Goal: Information Seeking & Learning: Check status

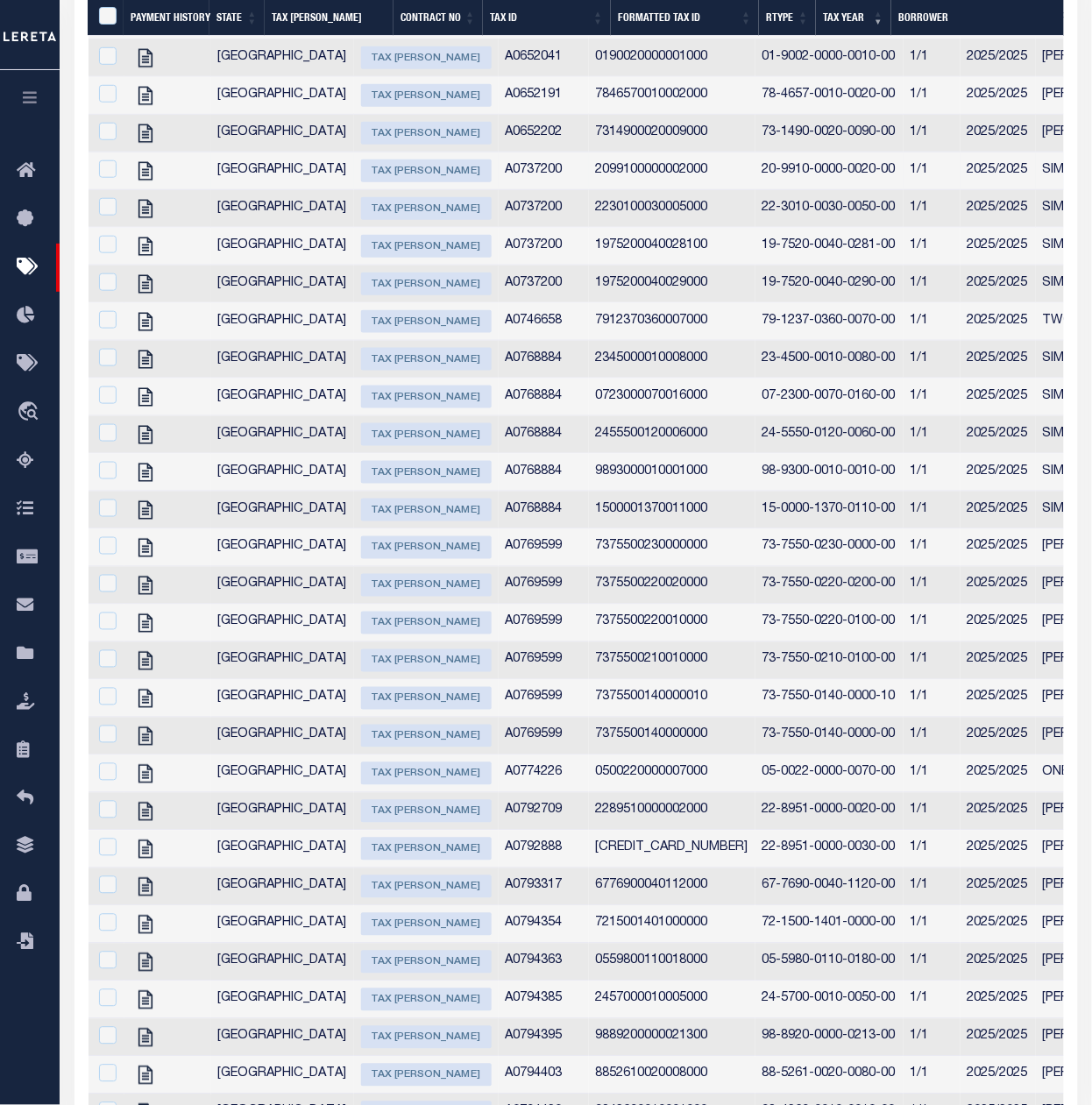
scroll to position [1810, 0]
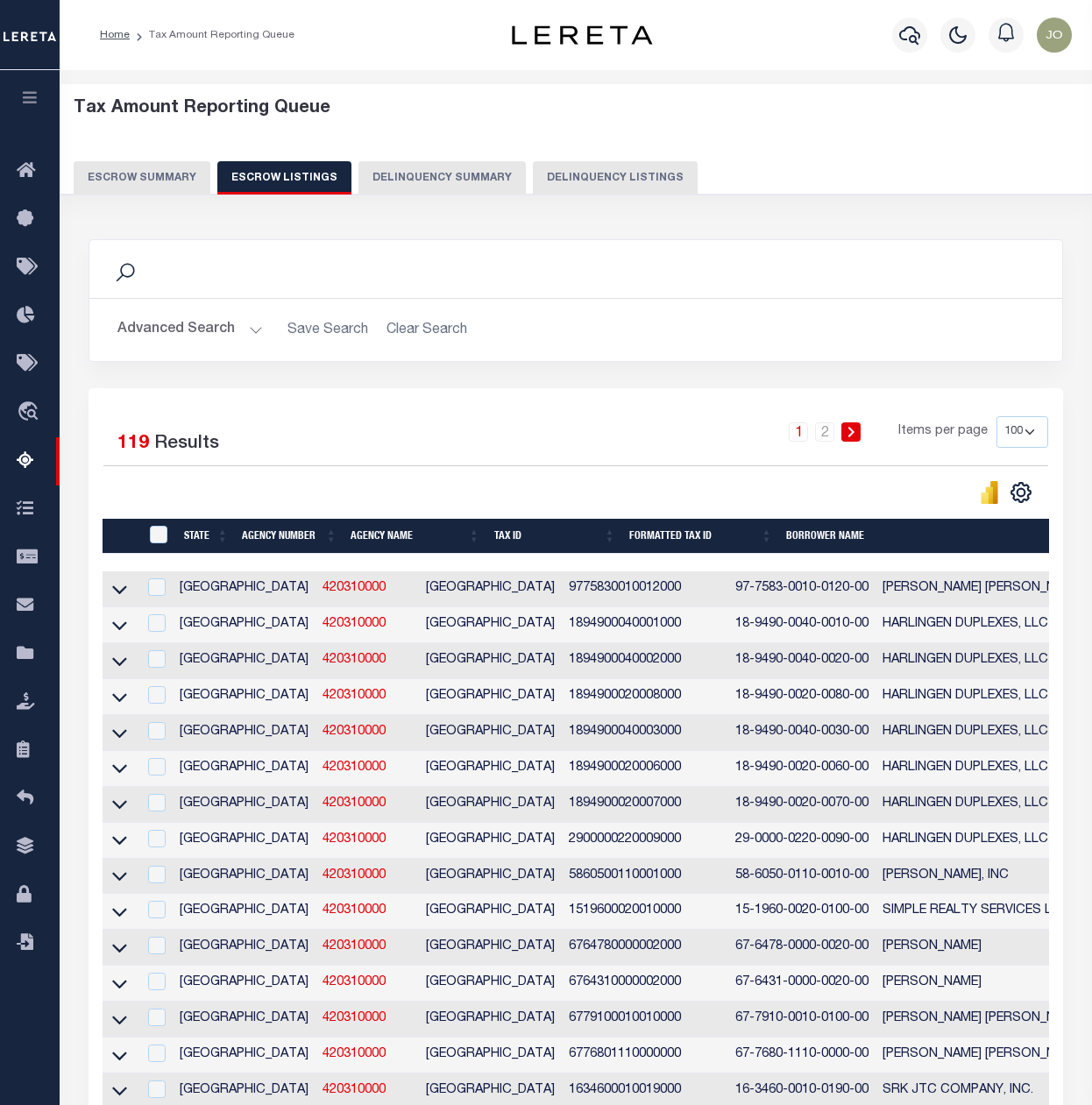
select select "100"
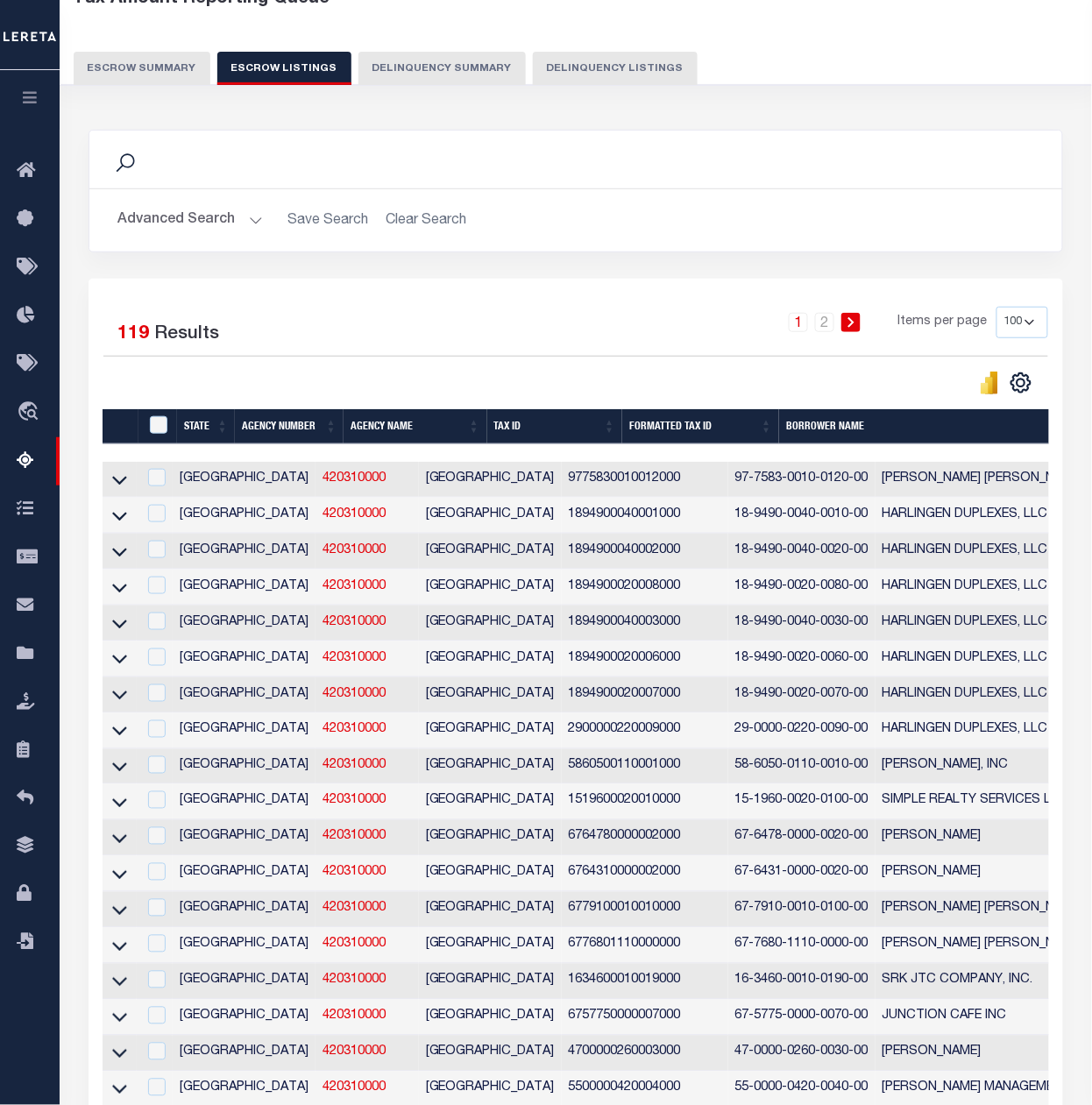
scroll to position [109, 0]
click at [908, 102] on div "Tax Amount Reporting Queue Escrow Summary Escrow Listings Delinquency Summary" at bounding box center [576, 43] width 1067 height 137
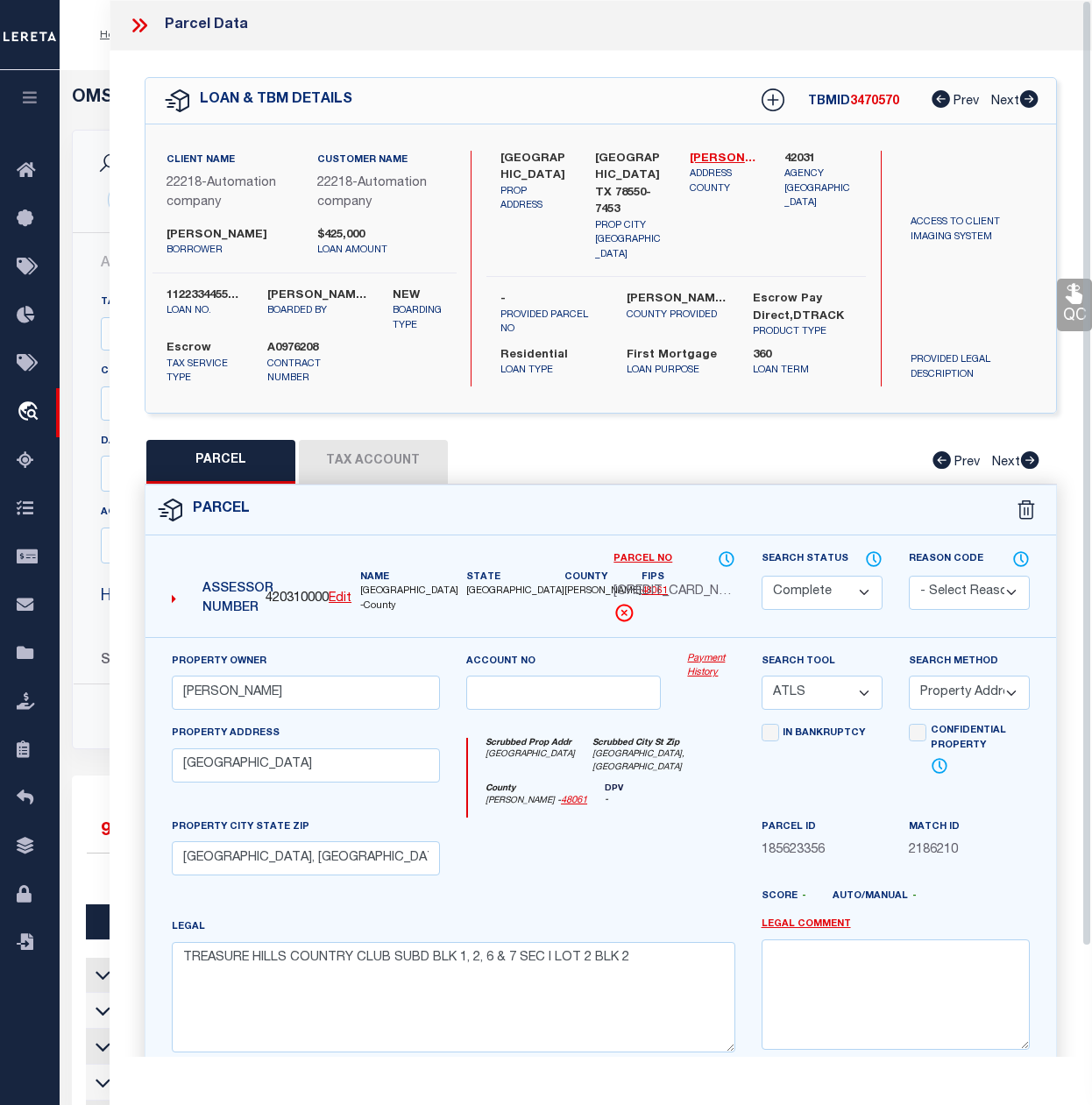
select select "Automation company"
select select
select select "200"
select select "CP"
select select "ATL"
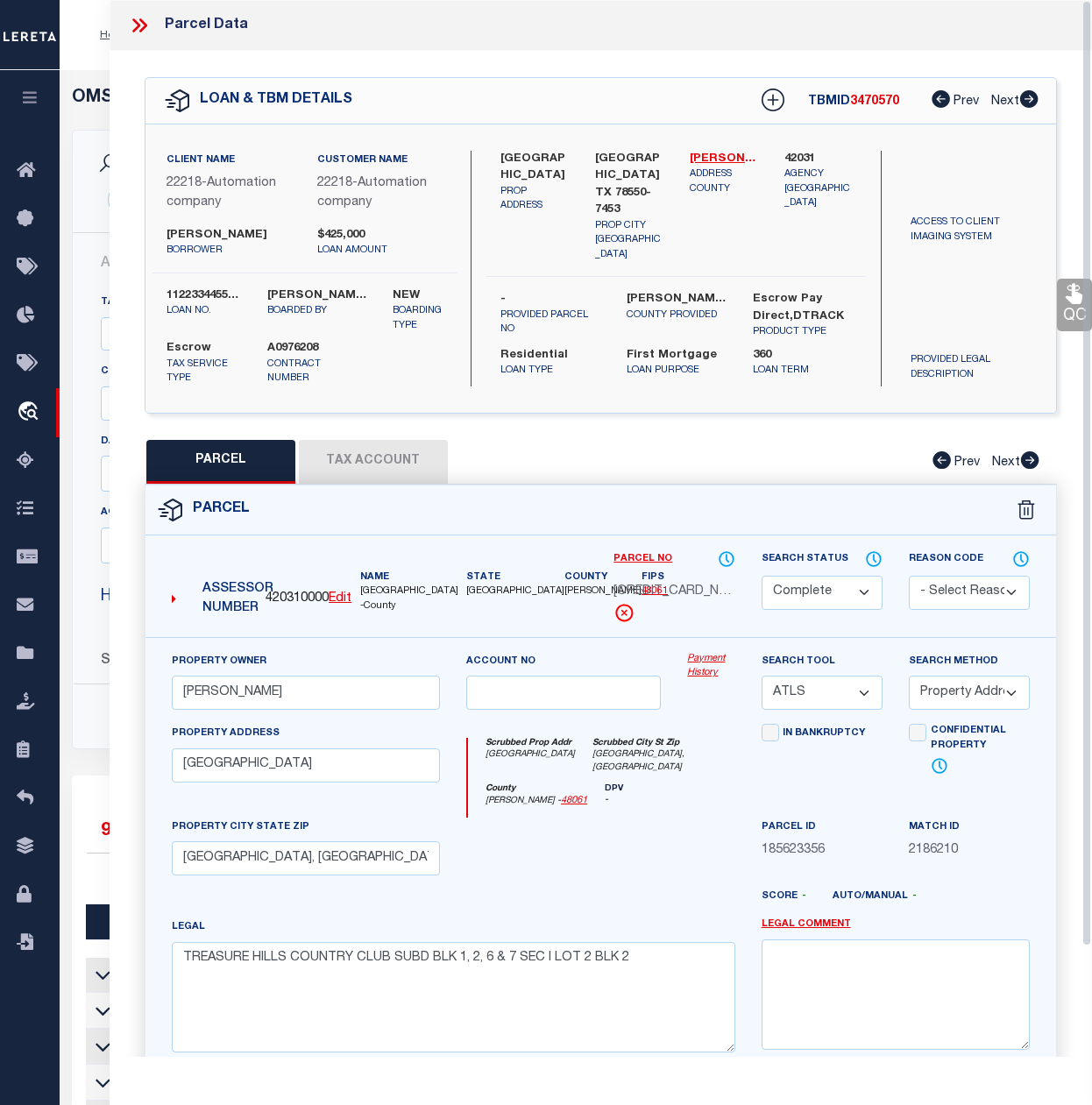
select select "ADD"
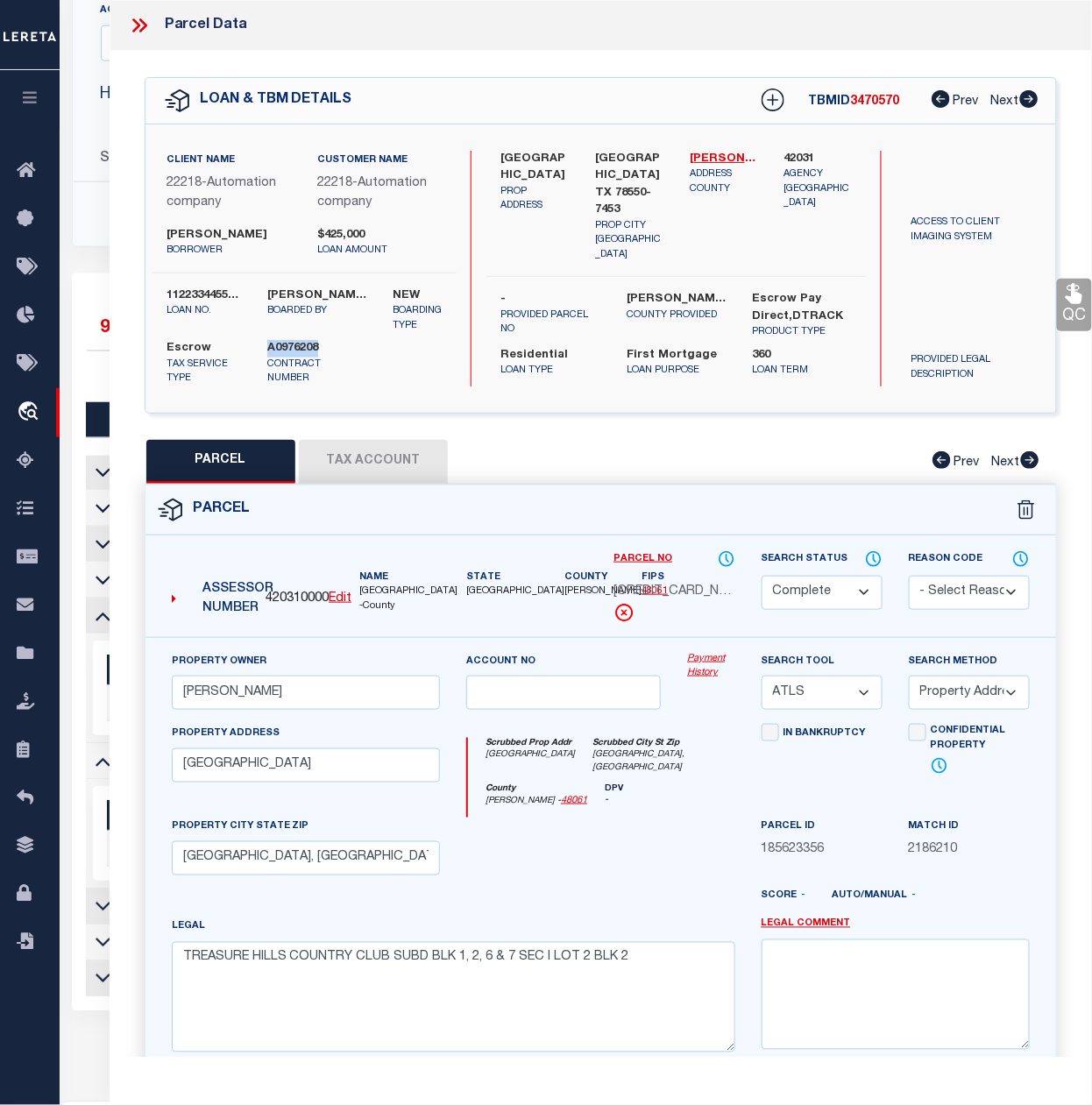
scroll to position [498, 0]
click at [1068, 305] on icon at bounding box center [1074, 294] width 22 height 22
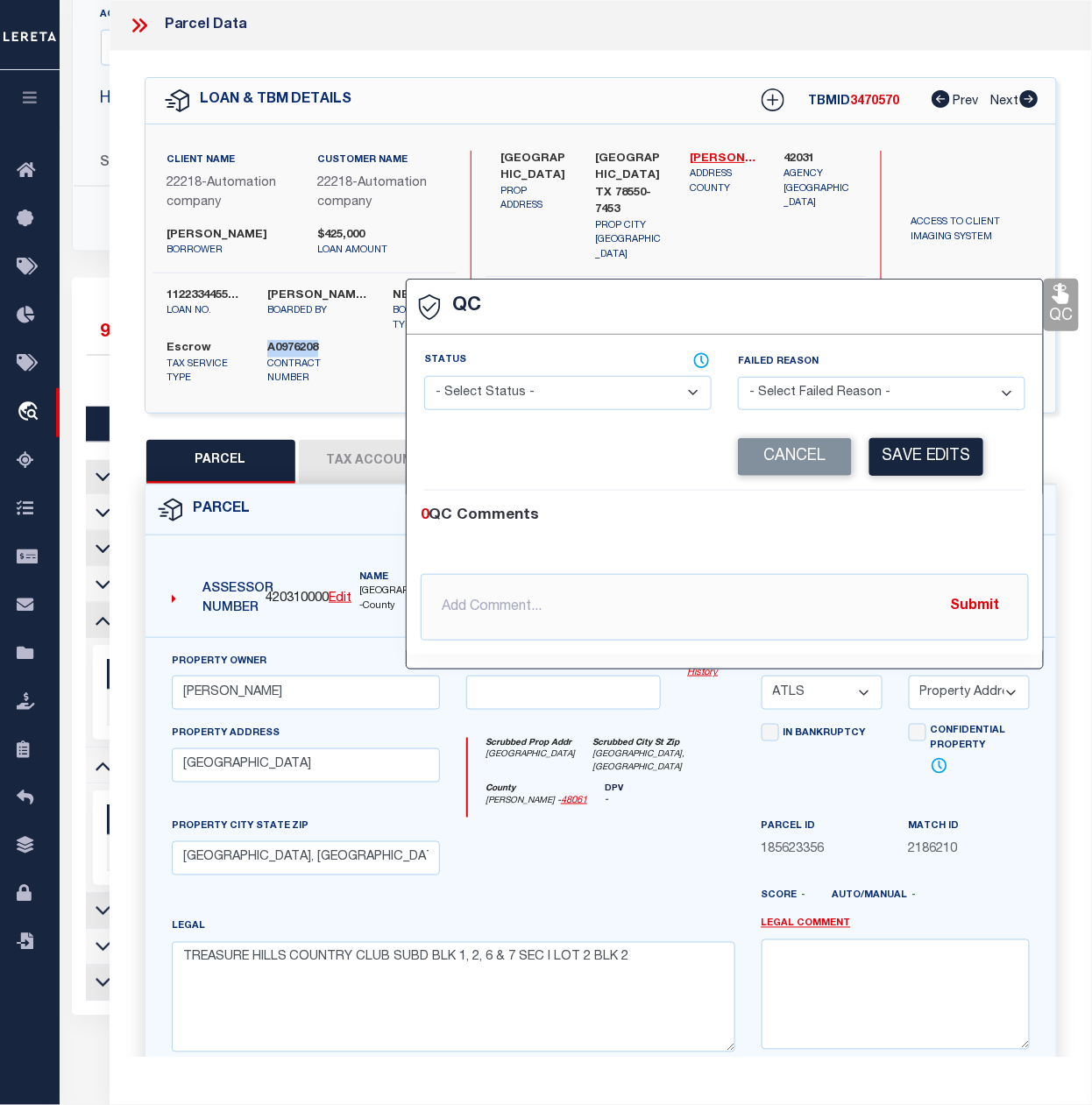
click at [1068, 304] on icon at bounding box center [1061, 294] width 17 height 21
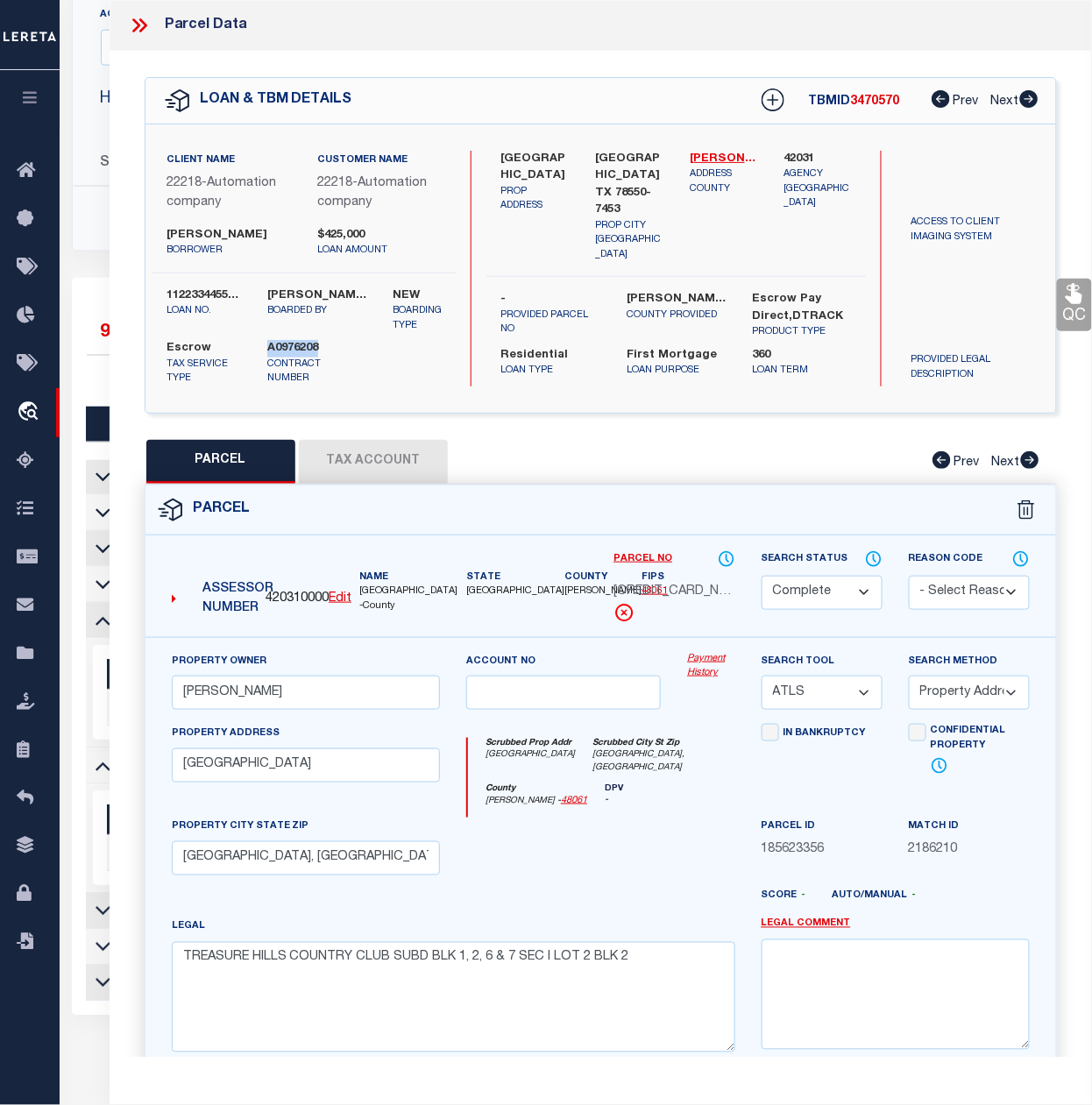
click at [75, 352] on div "Selected 9 Results" at bounding box center [199, 330] width 251 height 50
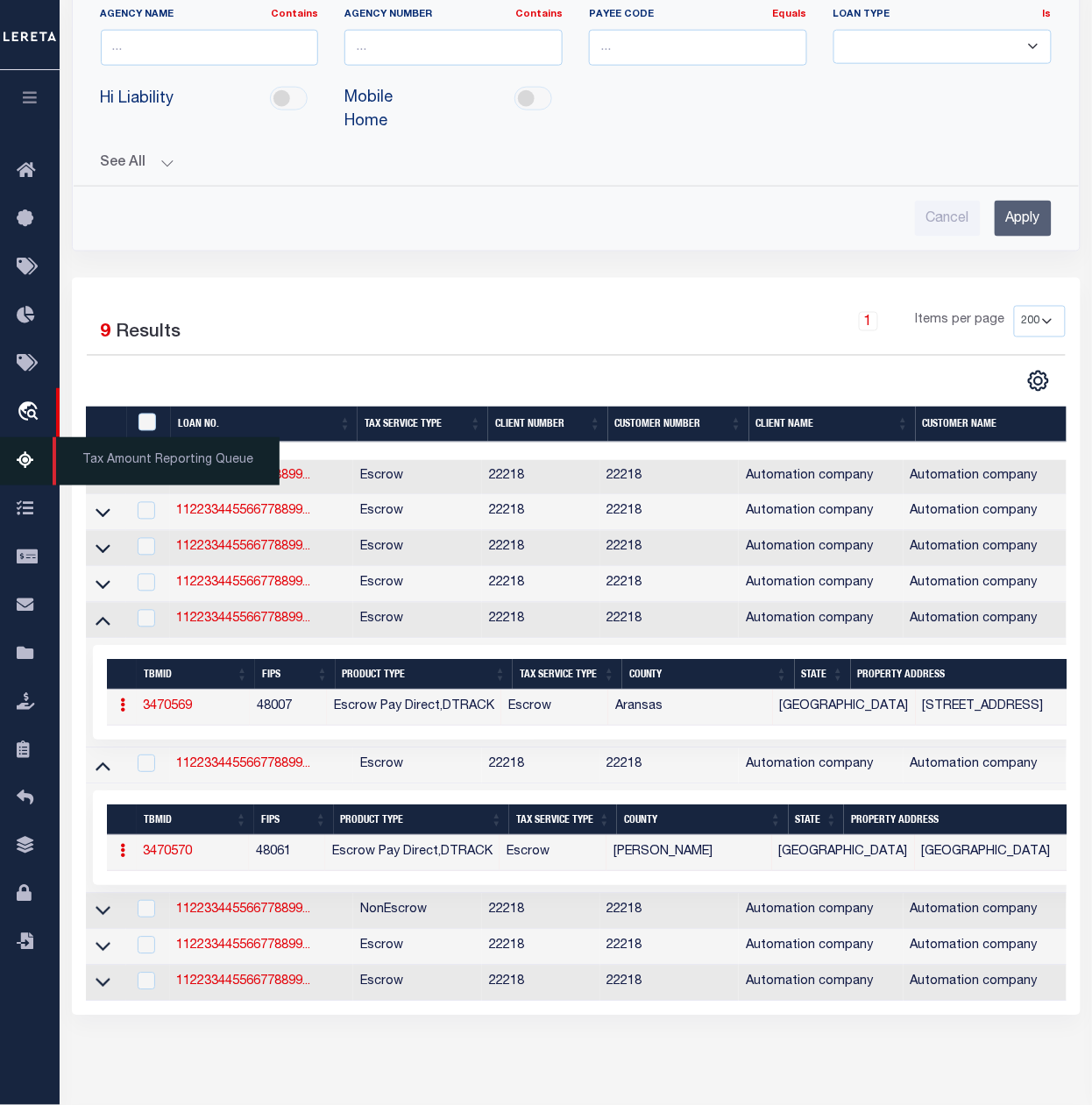
click at [28, 465] on icon at bounding box center [31, 461] width 28 height 22
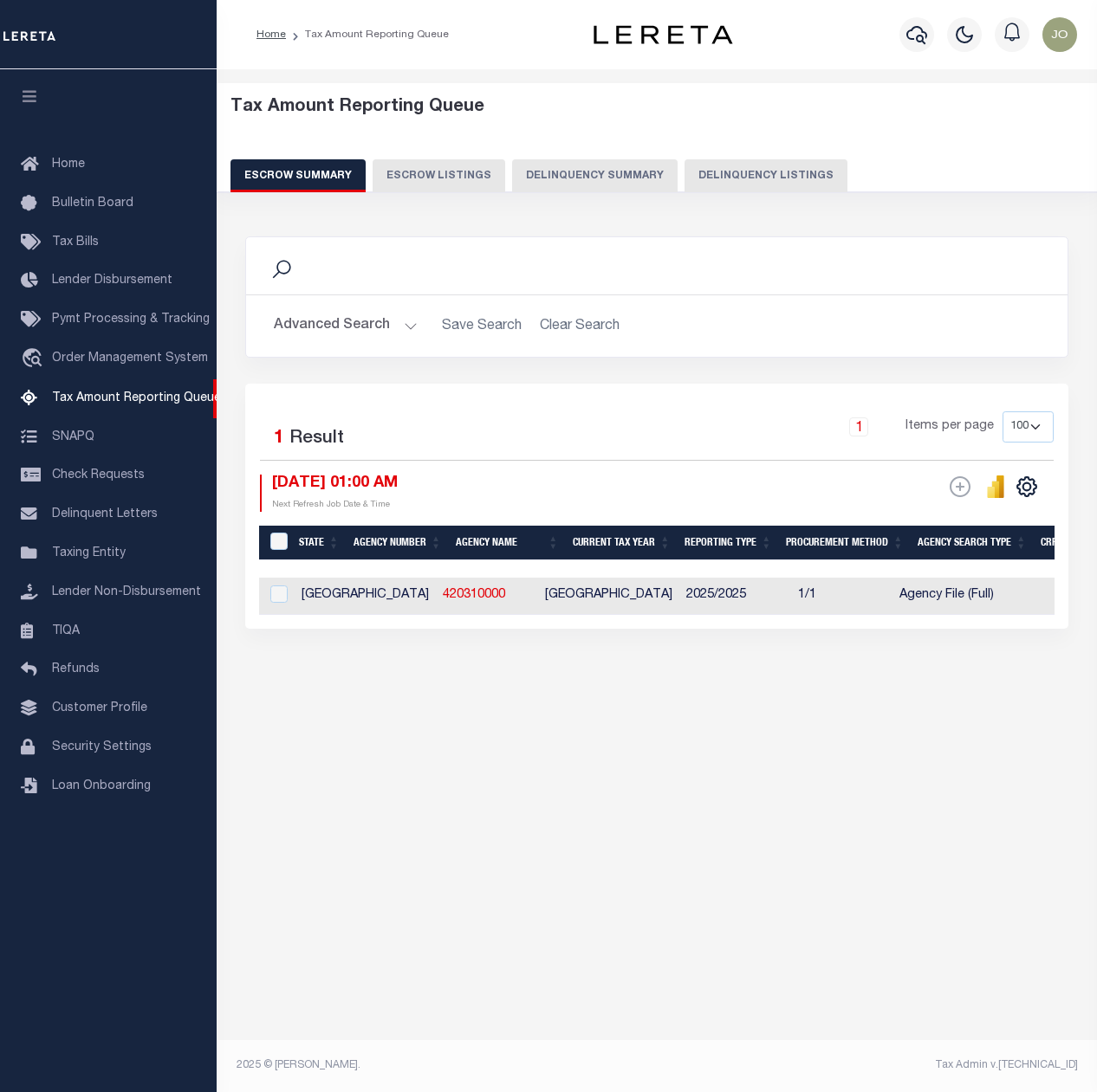
select select "100"
click at [590, 380] on div "Search Advanced Search Save Search Clear Search EscrowSummaryGridWrapper_dynami…" at bounding box center [656, 309] width 849 height 147
click at [482, 412] on div "1 Items per page 10 25 50 100 500" at bounding box center [761, 433] width 590 height 45
click at [465, 410] on div "Selected 1 Result 1 Items per page 10 25 50 100 500 08/15/2025 01:00 AM ESCROW …" at bounding box center [656, 505] width 823 height 245
click at [388, 313] on button "Advanced Search" at bounding box center [346, 326] width 144 height 34
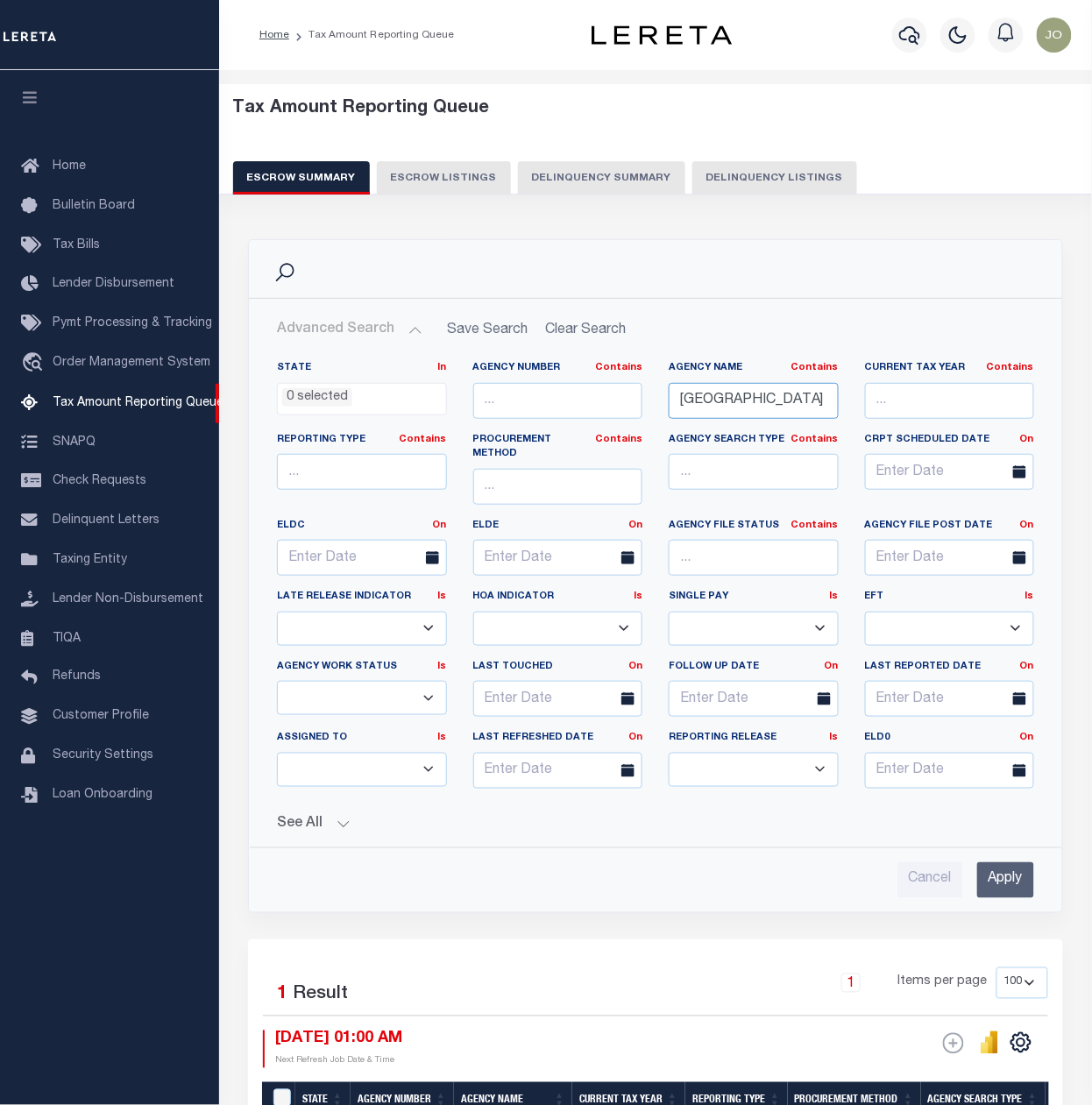
click at [801, 404] on input "[GEOGRAPHIC_DATA]" at bounding box center [754, 401] width 170 height 36
type input "FAIRFAX"
click at [1001, 880] on input "Apply" at bounding box center [1006, 881] width 57 height 36
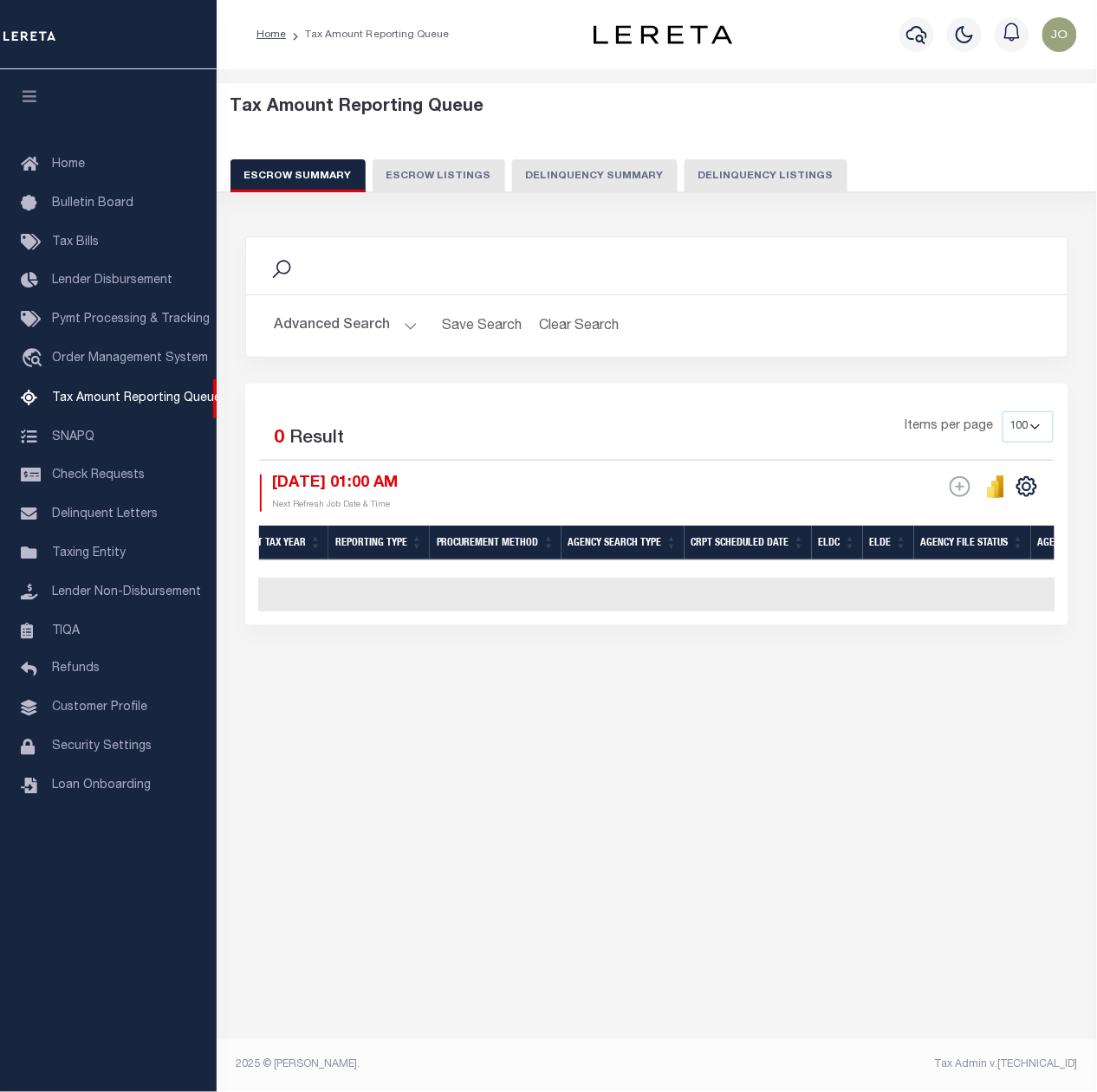
scroll to position [0, 109]
click at [570, 327] on button "Clear Search" at bounding box center [579, 326] width 94 height 34
select select
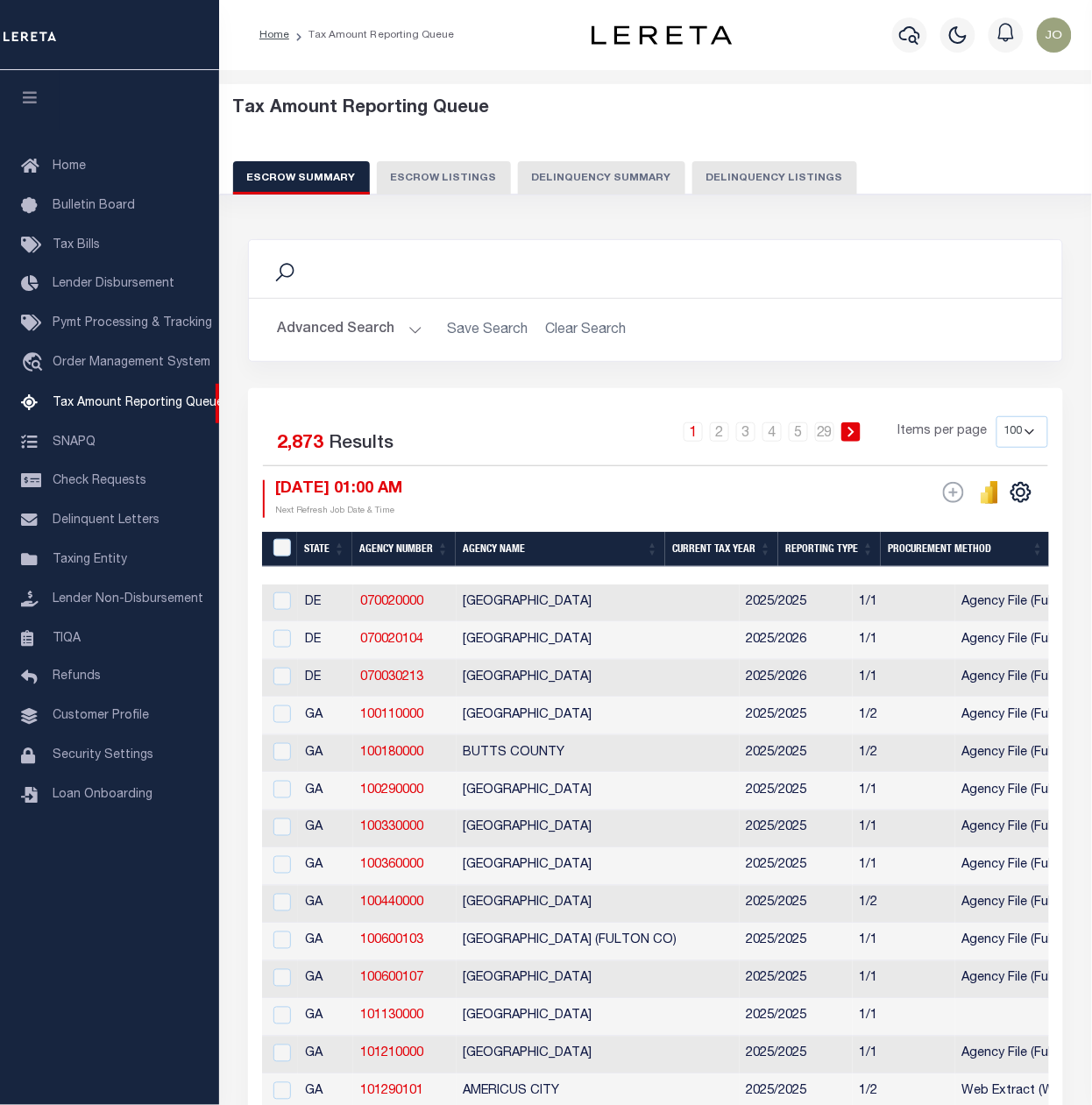
click at [381, 338] on button "Advanced Search" at bounding box center [350, 330] width 146 height 35
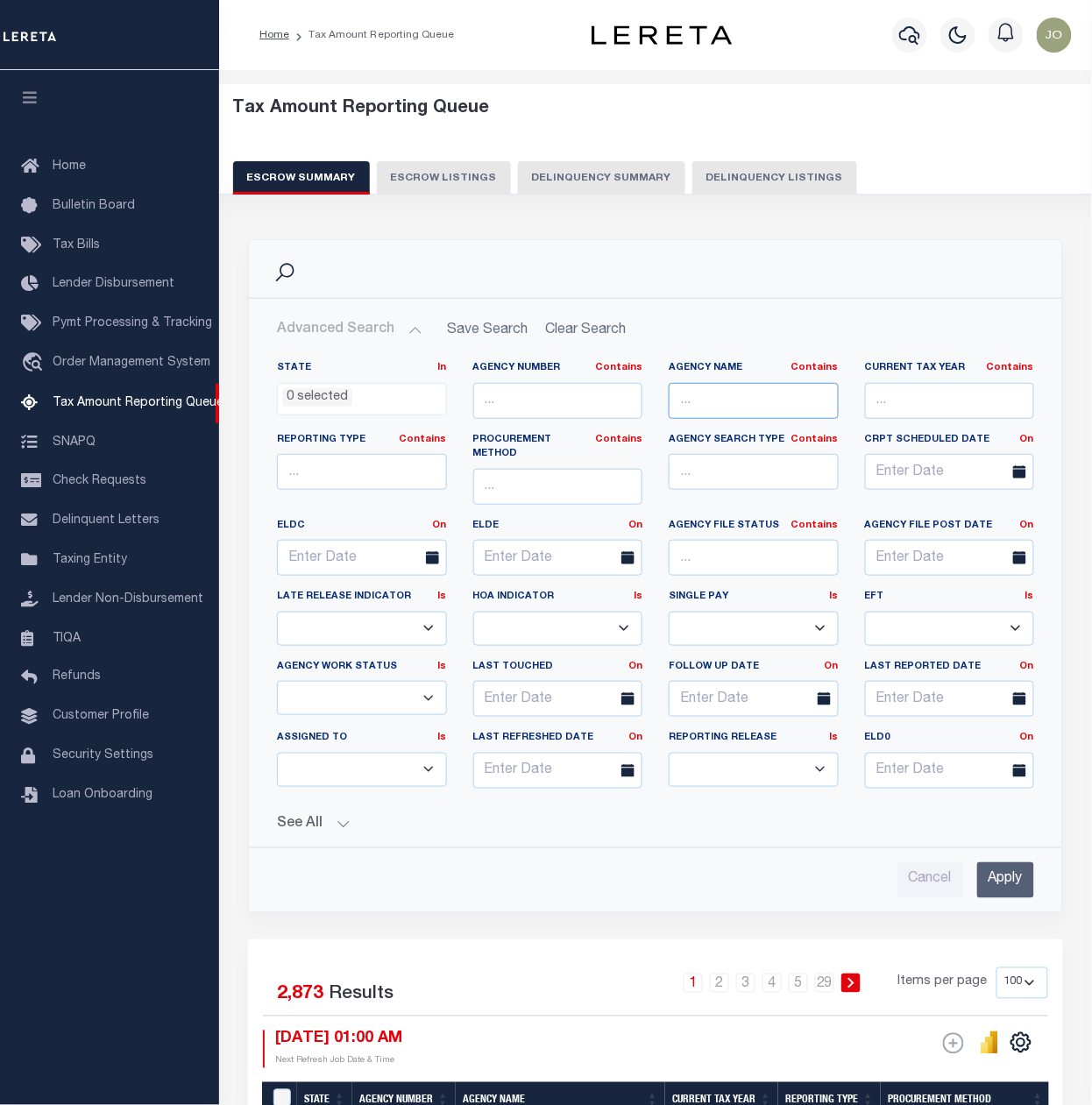
click at [740, 398] on input "text" at bounding box center [754, 401] width 170 height 36
type input "fairfax"
click at [1000, 867] on input "Apply" at bounding box center [1006, 881] width 57 height 36
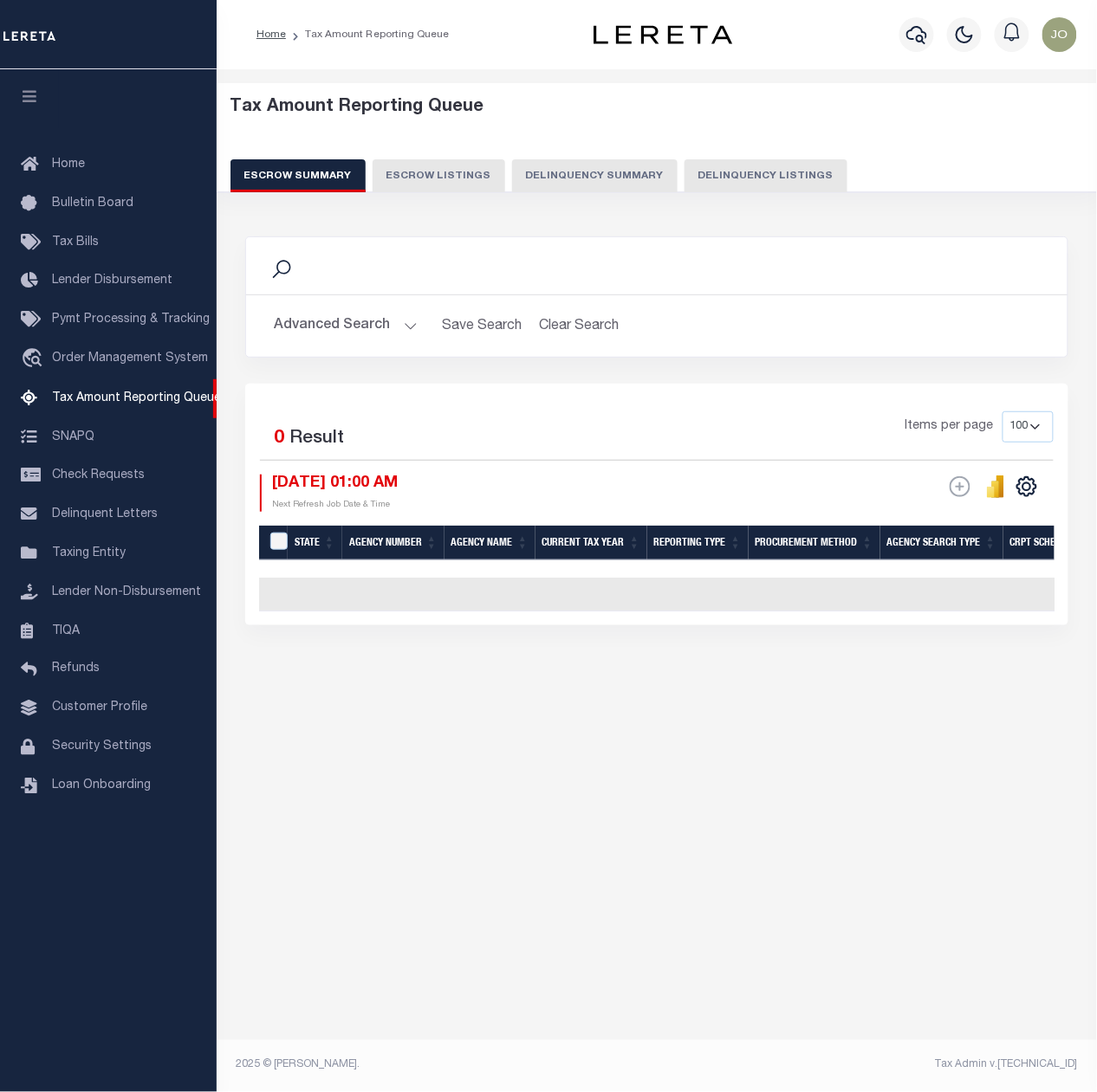
click at [501, 467] on div "Selected 0 Result Items per page 10 25 50 100 500 08/15/2025 01:00 AM Next Refr…" at bounding box center [656, 461] width 822 height 100
